Goal: Transaction & Acquisition: Purchase product/service

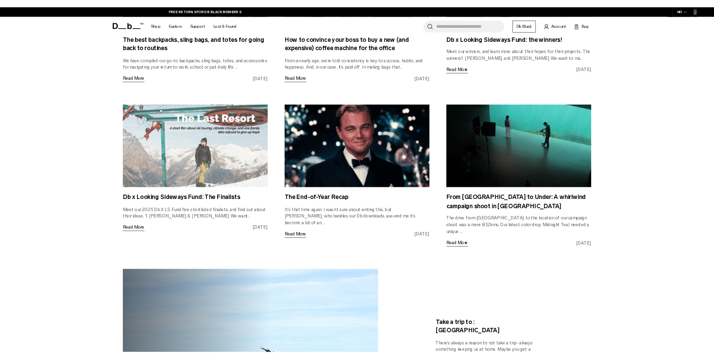
scroll to position [391, 0]
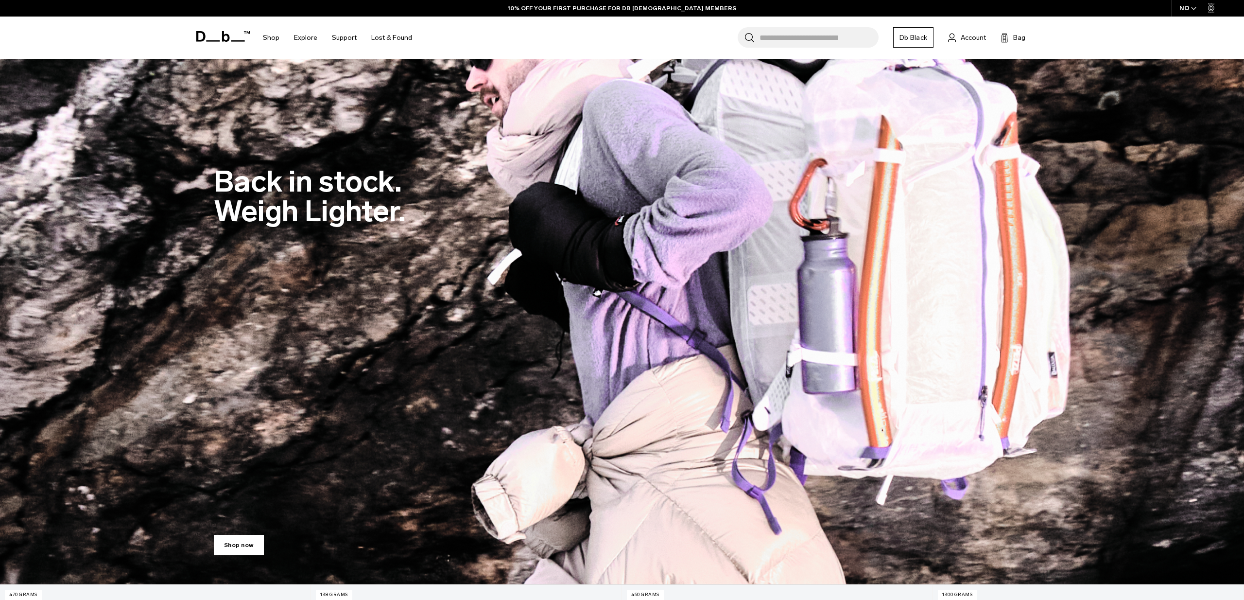
click at [252, 548] on link "Shop now" at bounding box center [239, 544] width 50 height 20
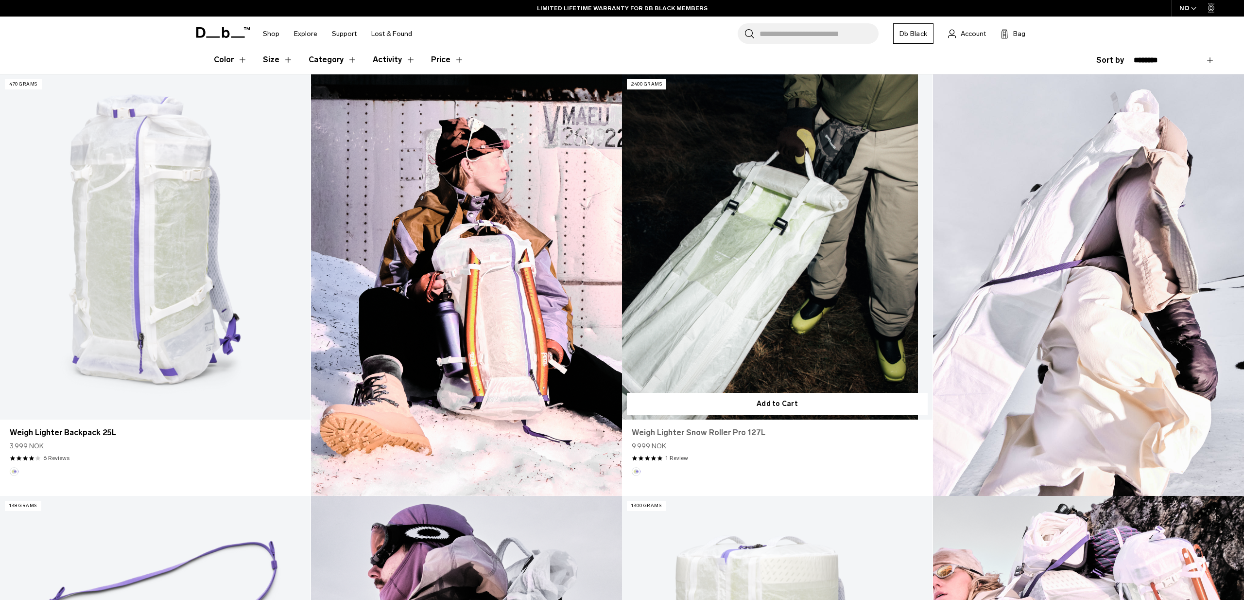
scroll to position [264, 0]
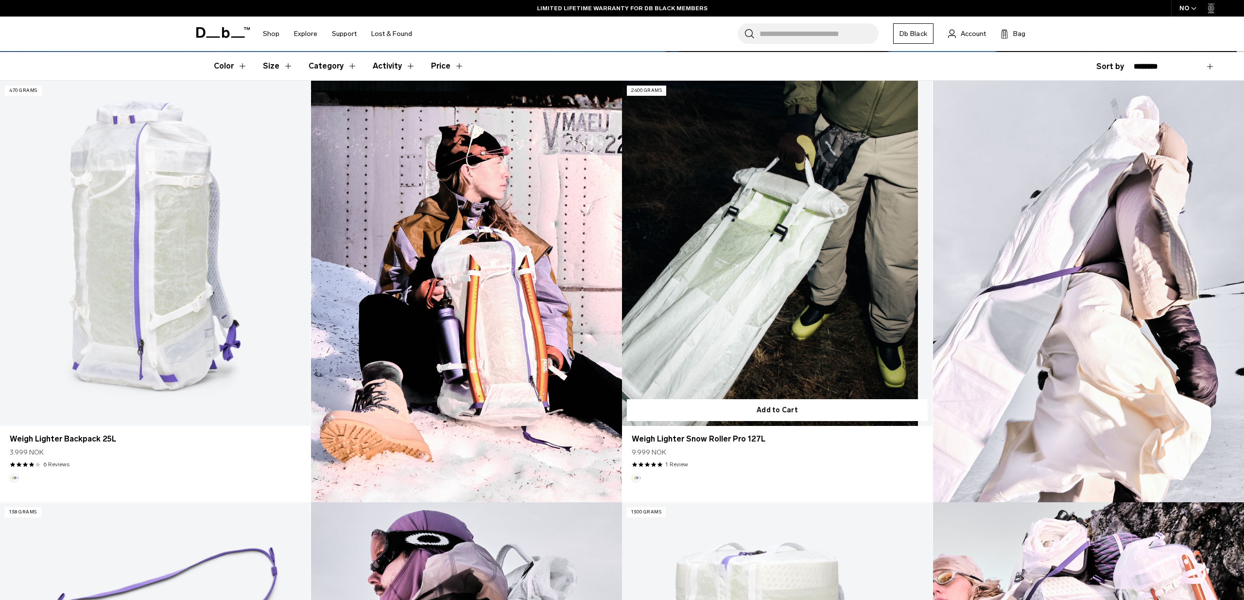
click at [760, 306] on link "Weigh Lighter Snow Roller Pro 127L" at bounding box center [777, 253] width 310 height 345
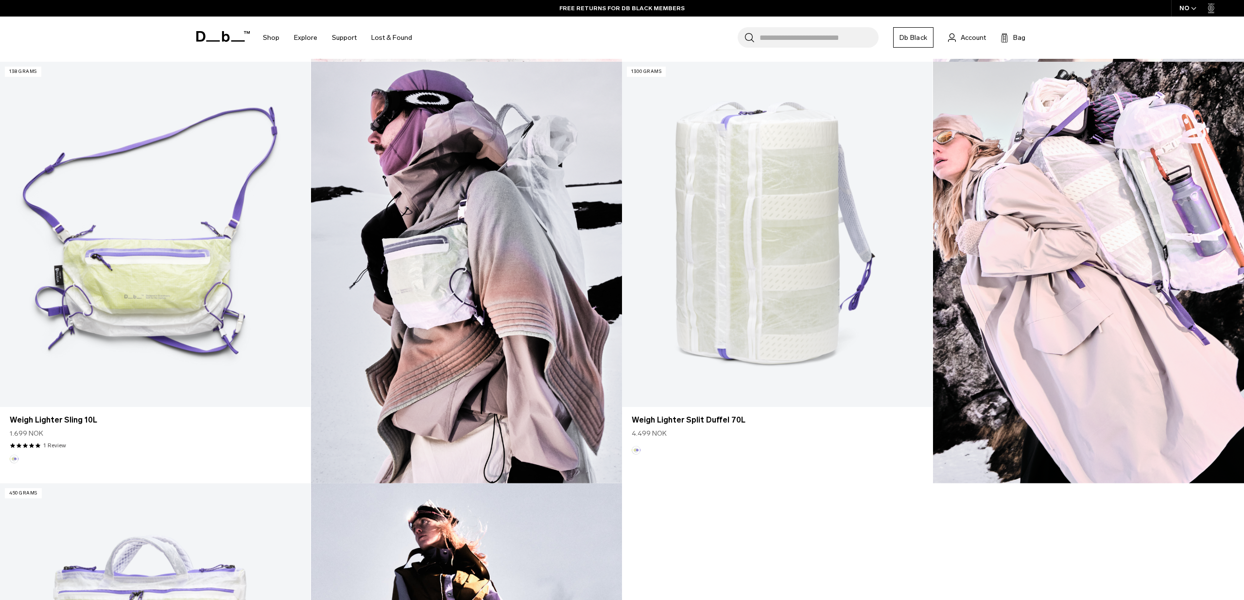
scroll to position [707, 0]
